Goal: Find specific page/section: Find specific page/section

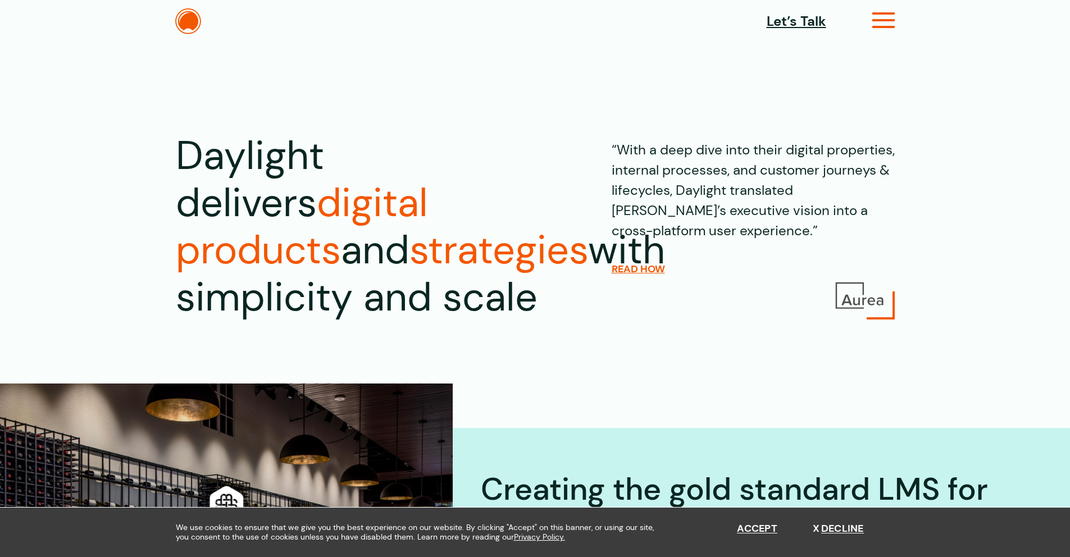
click at [891, 23] on icon at bounding box center [884, 25] width 23 height 12
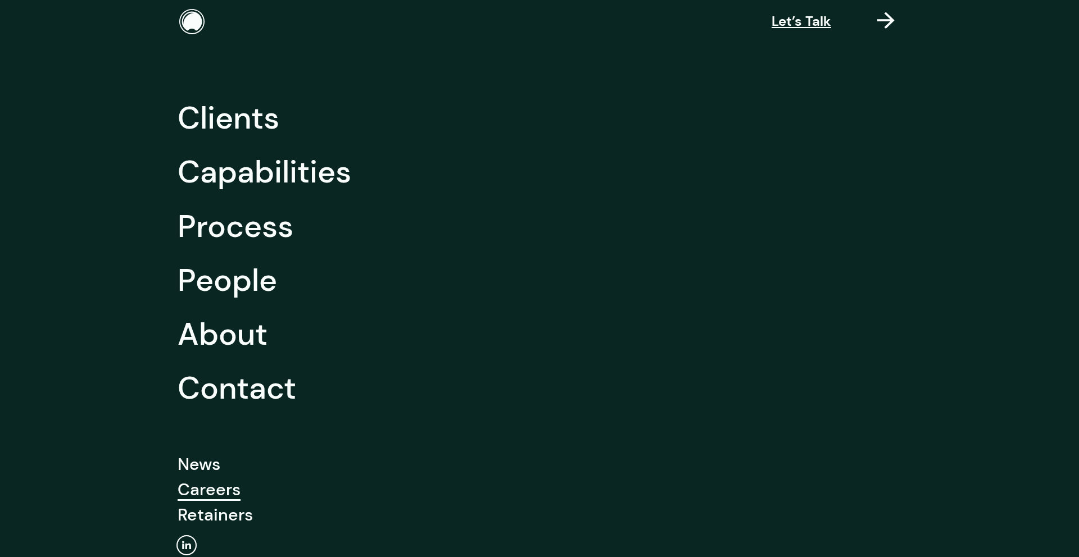
click at [208, 492] on link "Careers" at bounding box center [209, 489] width 63 height 25
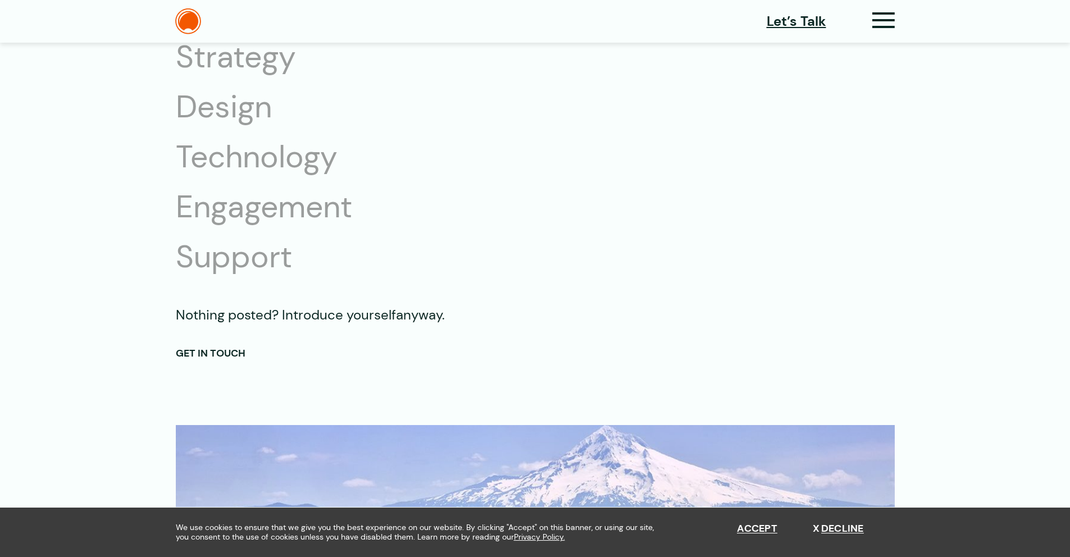
scroll to position [1971, 0]
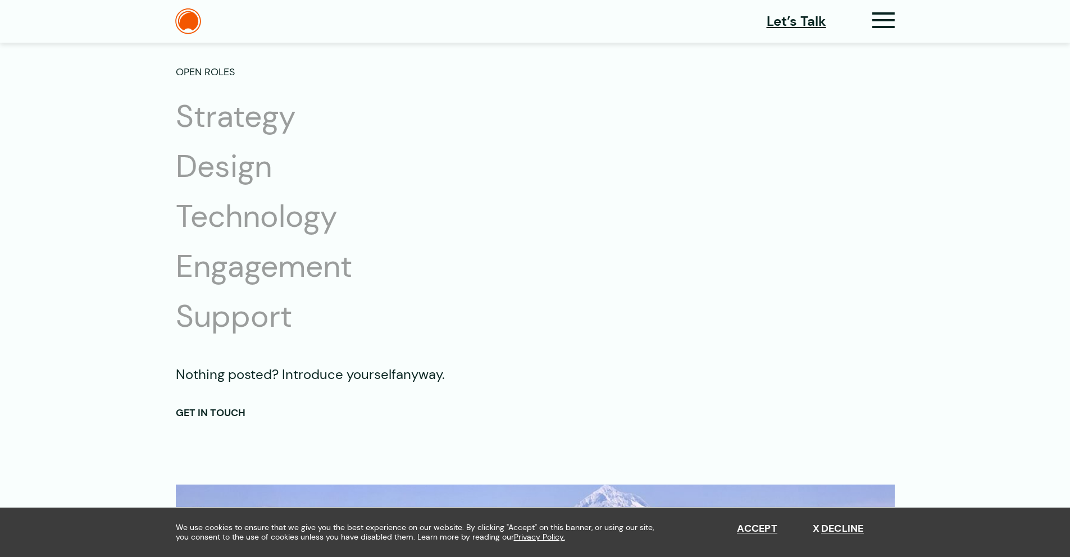
click at [253, 126] on li "Strategy" at bounding box center [281, 117] width 211 height 40
click at [216, 119] on li "Strategy" at bounding box center [281, 117] width 211 height 40
click at [222, 167] on li "Design" at bounding box center [281, 167] width 211 height 40
click at [232, 220] on li "Technology" at bounding box center [281, 217] width 211 height 40
click at [240, 267] on li "Engagement" at bounding box center [281, 267] width 211 height 40
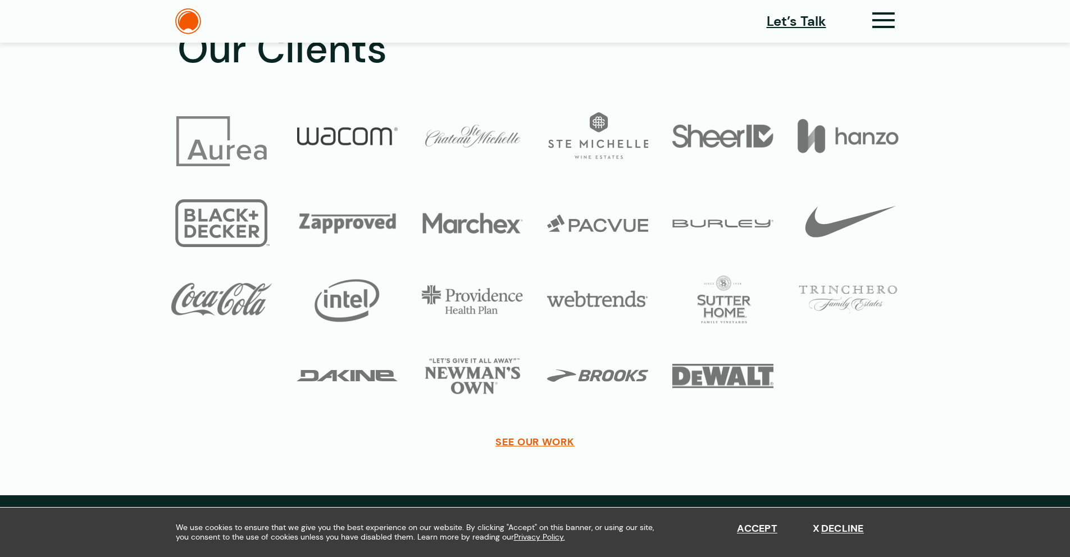
click at [370, 162] on figure at bounding box center [347, 141] width 101 height 58
click at [358, 140] on img at bounding box center [347, 136] width 101 height 48
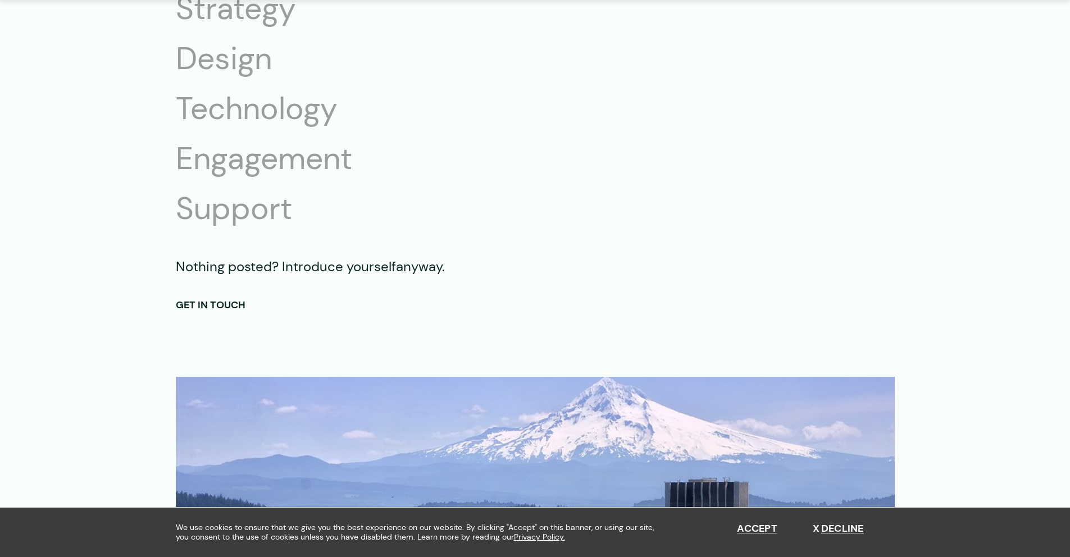
scroll to position [2080, 0]
click at [192, 270] on span "Nothing posted? Introduce yourself" at bounding box center [286, 265] width 220 height 17
drag, startPoint x: 252, startPoint y: 269, endPoint x: 262, endPoint y: 269, distance: 10.7
click at [252, 269] on span "Nothing posted? Introduce yourself" at bounding box center [286, 265] width 220 height 17
drag, startPoint x: 328, startPoint y: 270, endPoint x: 383, endPoint y: 270, distance: 55.6
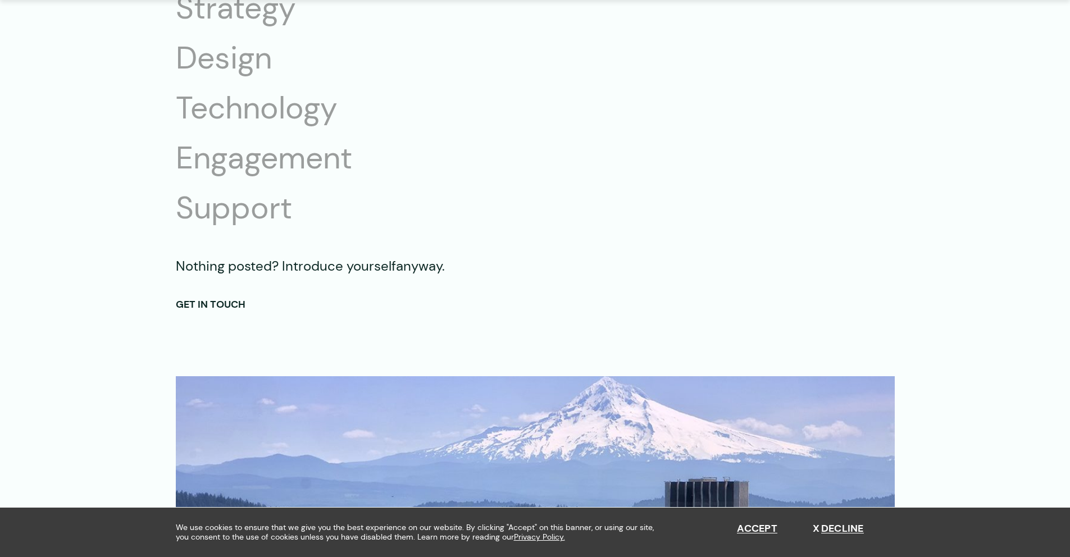
click at [328, 270] on span "Nothing posted? Introduce yourself" at bounding box center [286, 265] width 220 height 17
click at [383, 270] on span "Nothing posted? Introduce yourself" at bounding box center [286, 265] width 220 height 17
drag, startPoint x: 417, startPoint y: 270, endPoint x: 424, endPoint y: 270, distance: 7.3
click at [417, 270] on p "Nothing posted? Introduce yourself anyway." at bounding box center [535, 266] width 719 height 20
click at [429, 269] on p "Nothing posted? Introduce yourself anyway." at bounding box center [535, 266] width 719 height 20
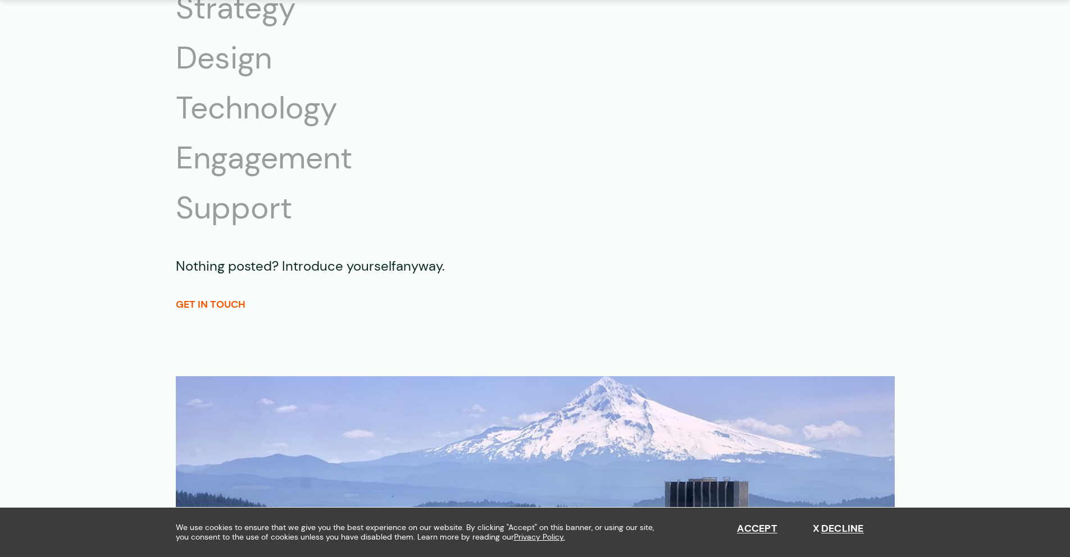
click at [219, 302] on link "GET IN TOUCH" at bounding box center [211, 304] width 70 height 13
click at [198, 308] on link "GET IN TOUCH" at bounding box center [211, 304] width 70 height 13
